Goal: Check status: Check status

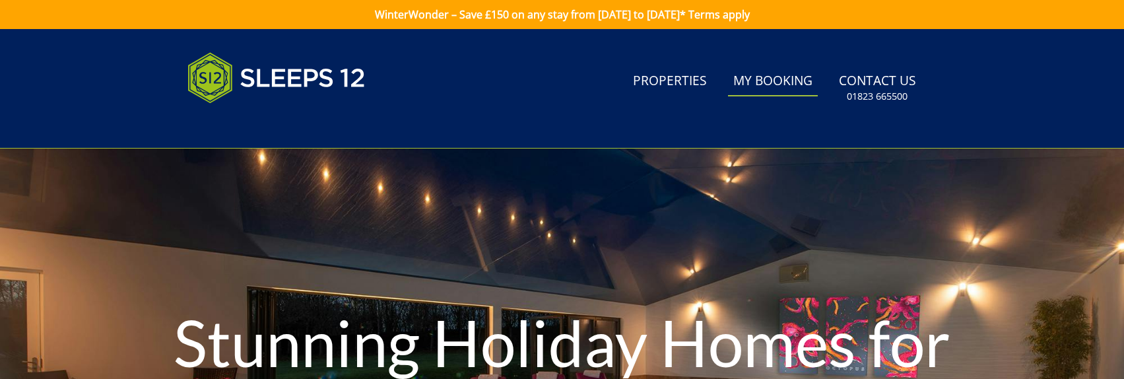
click at [758, 86] on link "My Booking" at bounding box center [773, 82] width 90 height 30
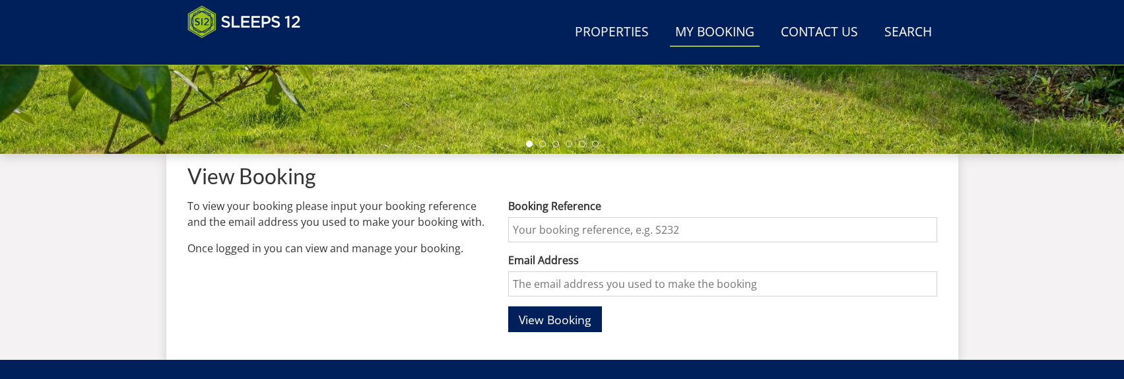
scroll to position [396, 0]
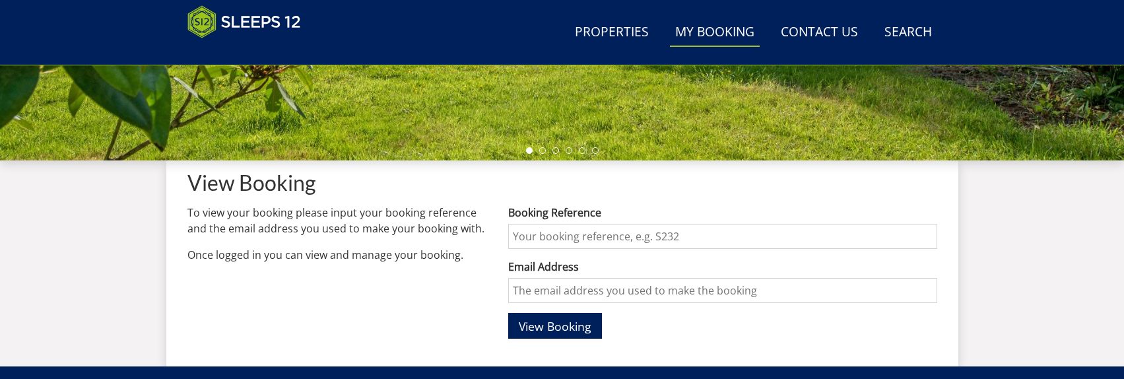
click at [591, 290] on input "Email Address" at bounding box center [722, 290] width 428 height 25
type input "Michaelfinney14@hotmail.co.uk"
click at [575, 319] on span "View Booking" at bounding box center [555, 326] width 73 height 16
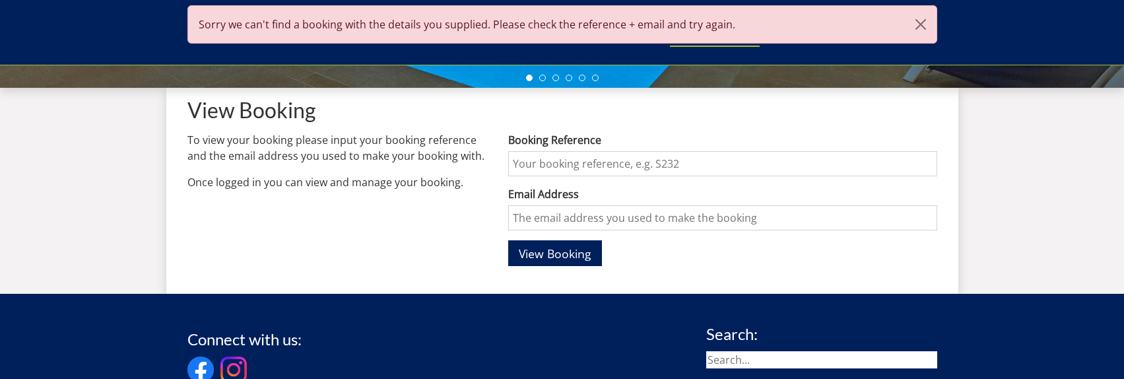
scroll to position [462, 0]
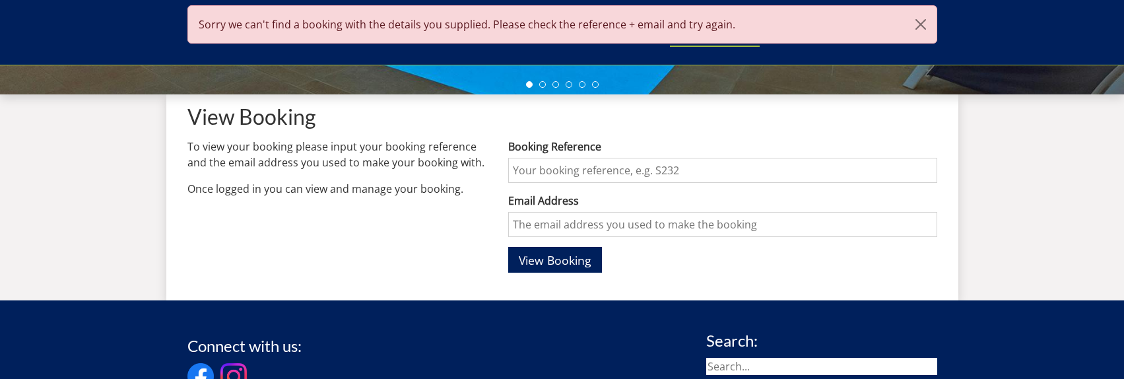
click at [585, 224] on input "Email Address" at bounding box center [722, 224] width 428 height 25
type input "Michaelfinney14@hotmail.co.uk"
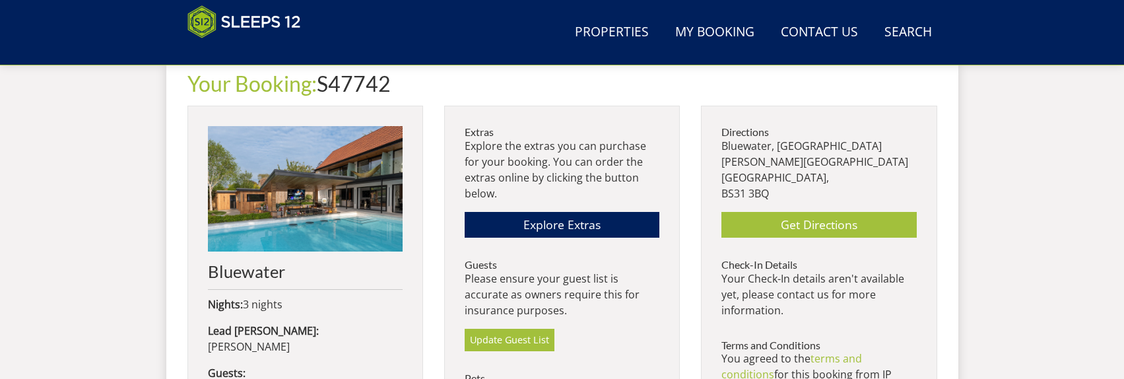
scroll to position [490, 0]
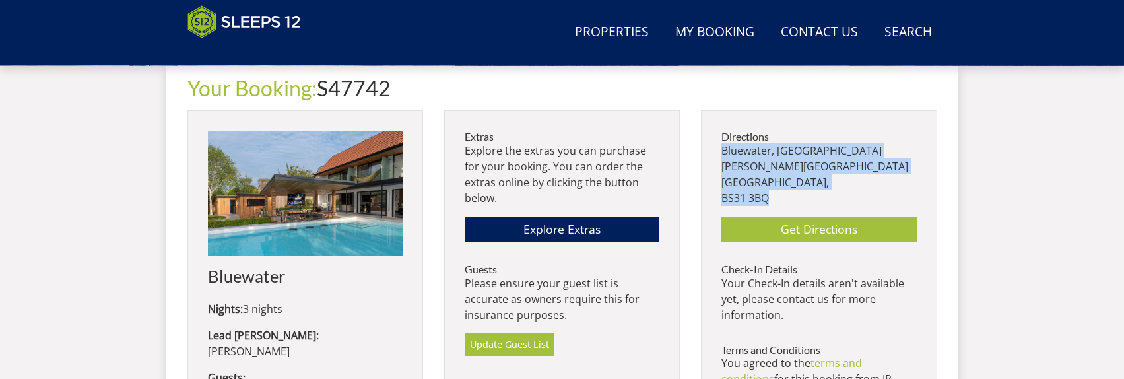
drag, startPoint x: 783, startPoint y: 178, endPoint x: 720, endPoint y: 154, distance: 66.8
click at [720, 154] on div "[GEOGRAPHIC_DATA][STREET_ADDRESS][PERSON_NAME] Get Directions Check-In Details …" at bounding box center [819, 321] width 236 height 422
copy p "[STREET_ADDRESS][PERSON_NAME]"
